Goal: Task Accomplishment & Management: Complete application form

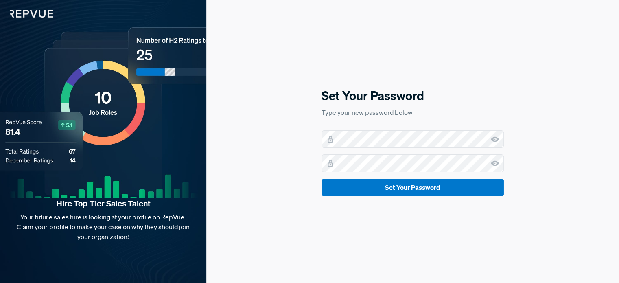
click at [358, 245] on div "Set Your Password Type your new password below Set Your Password" at bounding box center [412, 141] width 413 height 283
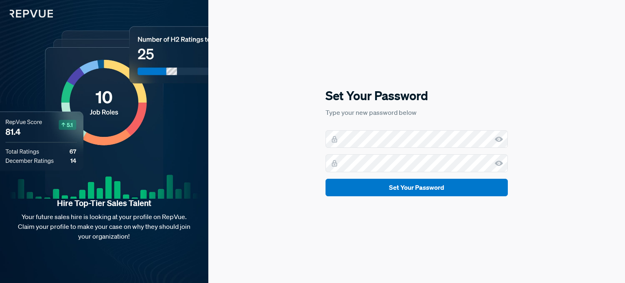
click at [290, 123] on div "Set Your Password Type your new password below Set Your Password" at bounding box center [416, 141] width 417 height 283
click at [499, 164] on use at bounding box center [499, 163] width 8 height 5
click at [498, 138] on use at bounding box center [499, 138] width 8 height 5
click at [555, 138] on div "Set Your Password Type your new password below Set Your Password" at bounding box center [416, 141] width 417 height 283
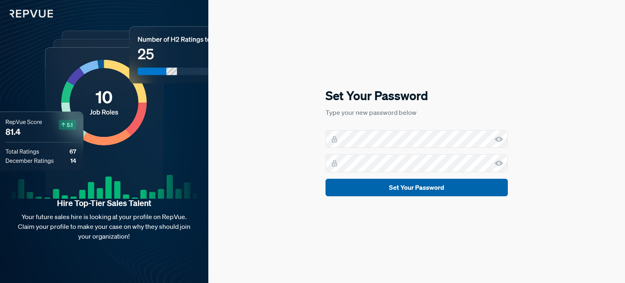
click at [408, 185] on button "Set Your Password" at bounding box center [417, 188] width 182 height 18
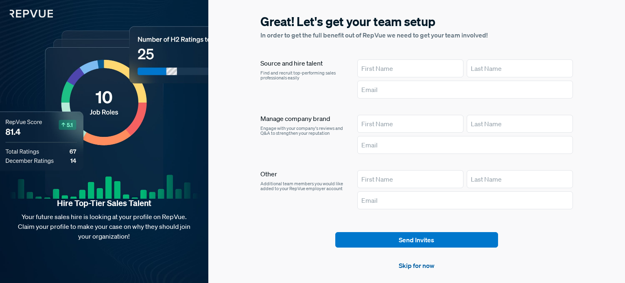
click at [411, 264] on link "Skip for now" at bounding box center [417, 265] width 36 height 10
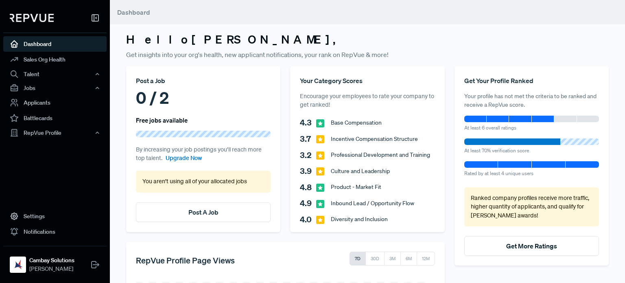
click at [37, 44] on link "Dashboard" at bounding box center [54, 43] width 103 height 15
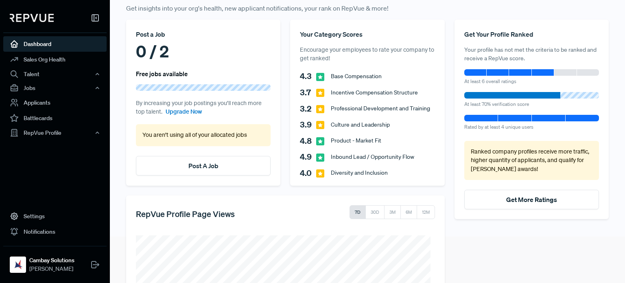
scroll to position [163, 0]
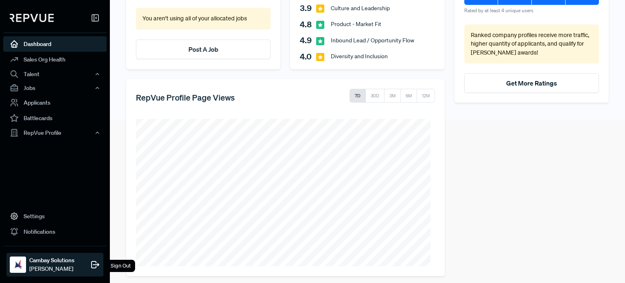
click at [33, 262] on strong "Cambay Solutions" at bounding box center [51, 260] width 45 height 9
